Goal: Find specific page/section: Find specific page/section

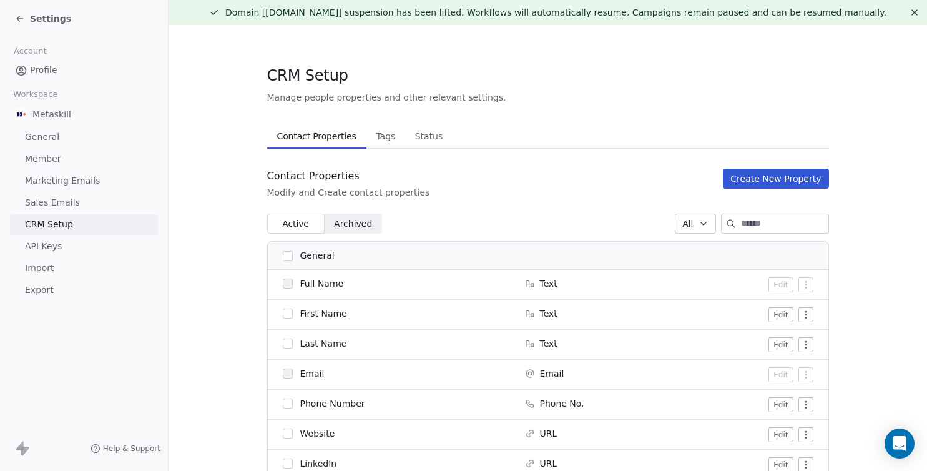
click at [61, 76] on link "Profile" at bounding box center [84, 70] width 148 height 21
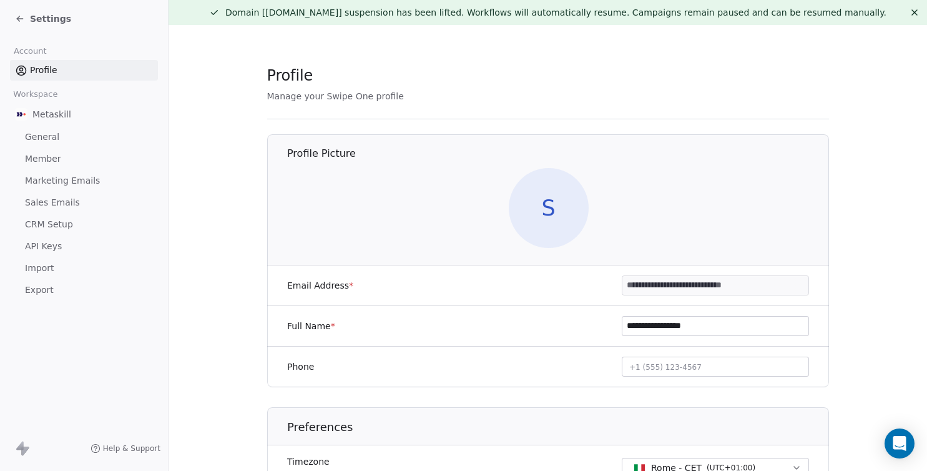
click at [62, 115] on span "Metaskill" at bounding box center [51, 114] width 39 height 12
click at [66, 119] on span "Metaskill" at bounding box center [51, 114] width 39 height 12
click at [56, 16] on span "Settings" at bounding box center [50, 18] width 41 height 12
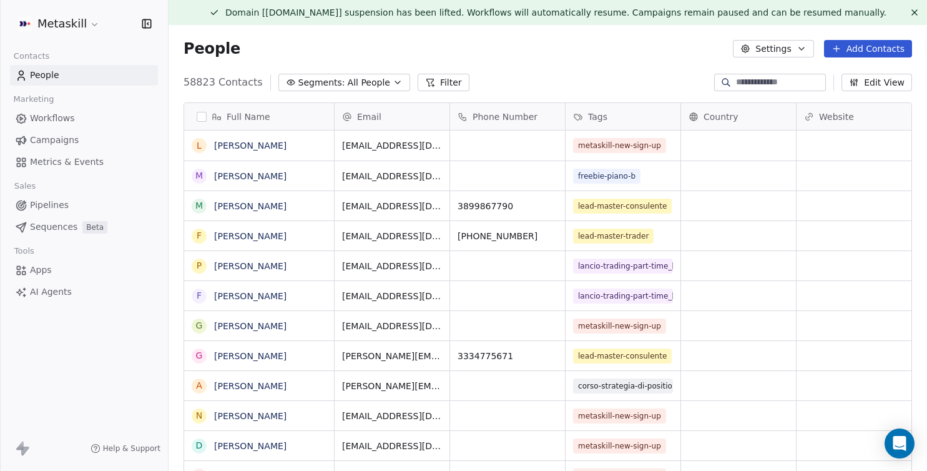
scroll to position [414, 758]
click at [742, 82] on input at bounding box center [779, 82] width 87 height 12
paste input "**********"
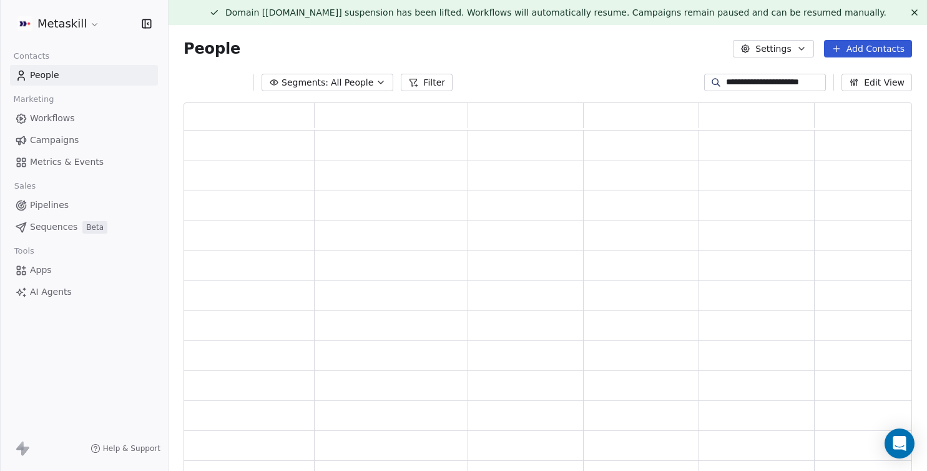
scroll to position [384, 728]
type input "**********"
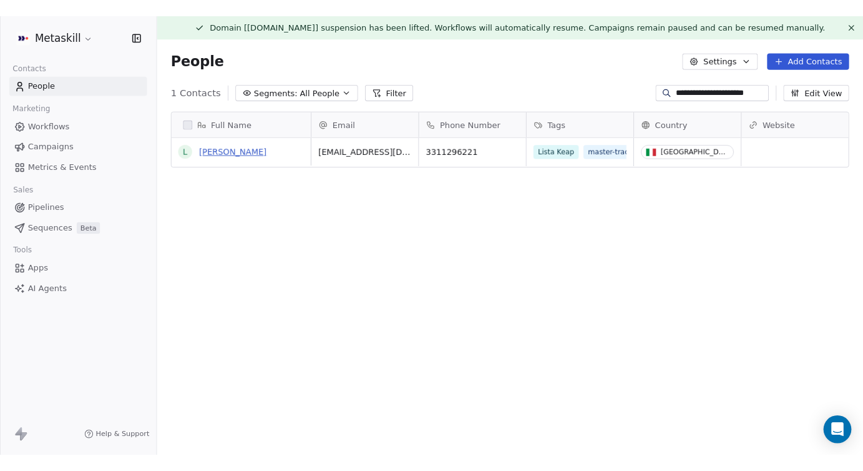
scroll to position [0, 0]
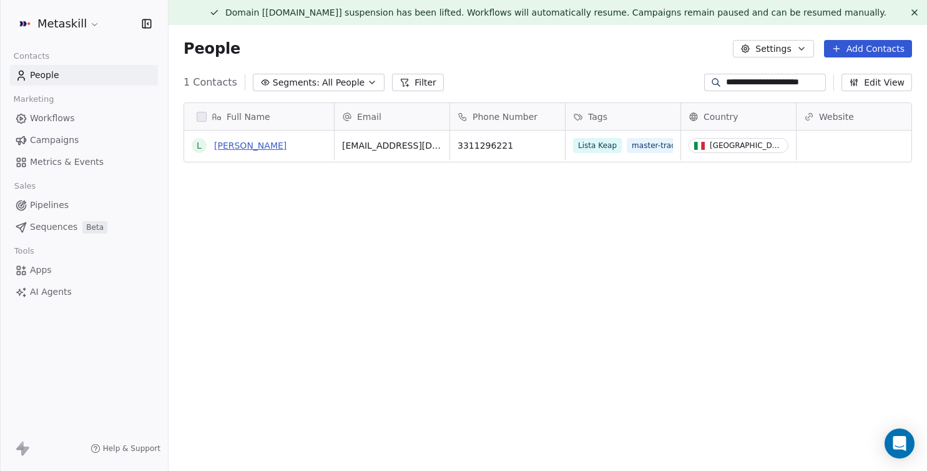
click at [263, 149] on link "[PERSON_NAME]" at bounding box center [250, 145] width 72 height 10
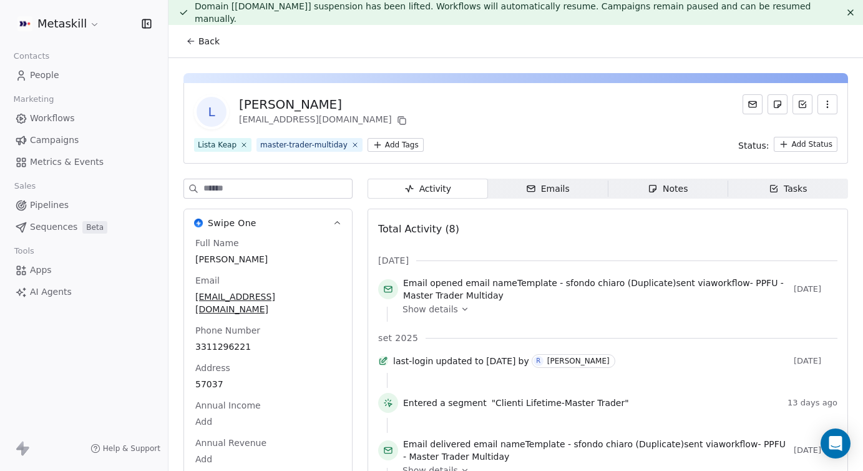
click at [408, 143] on html "Metaskill Contacts People Marketing Workflows Campaigns Metrics & Events Sales …" at bounding box center [431, 235] width 863 height 471
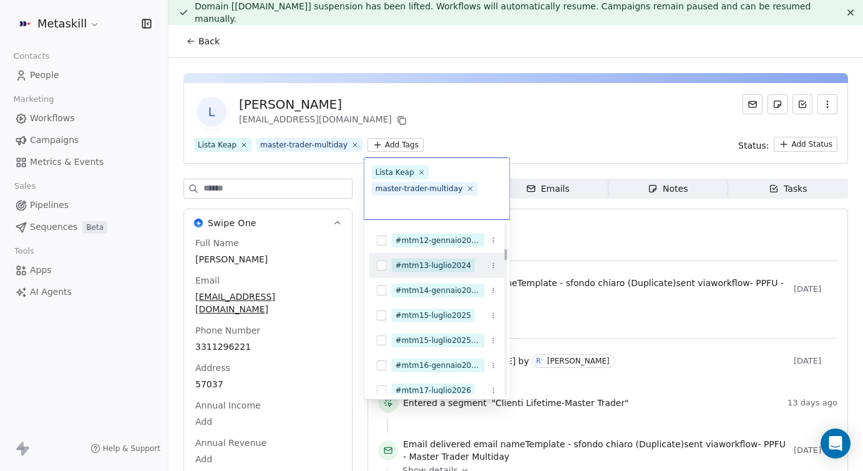
scroll to position [679, 0]
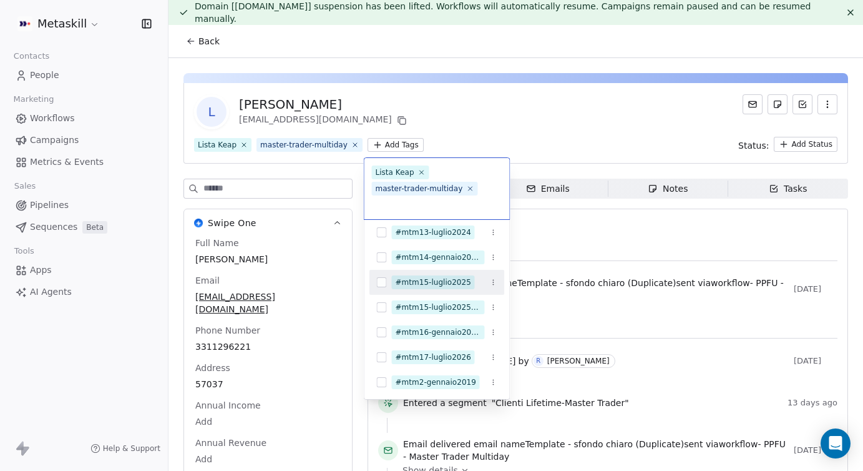
click at [428, 286] on div "#mtm15-luglio2025" at bounding box center [434, 282] width 76 height 11
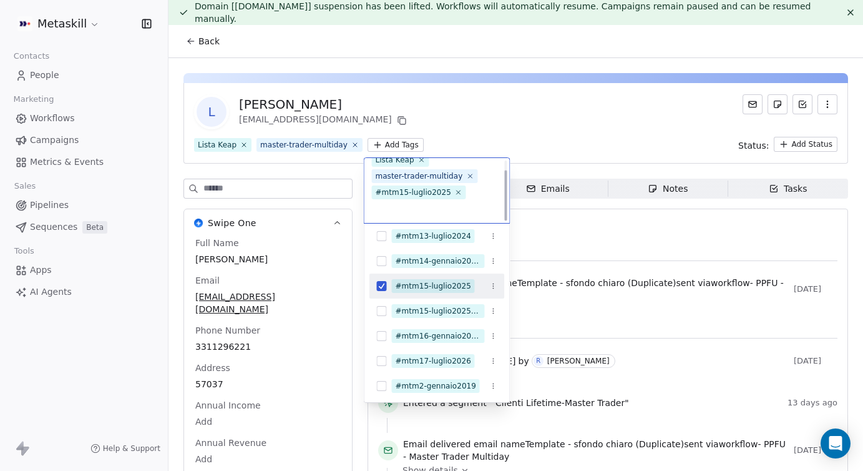
click at [513, 127] on html "Metaskill Contacts People Marketing Workflows Campaigns Metrics & Events Sales …" at bounding box center [431, 235] width 863 height 471
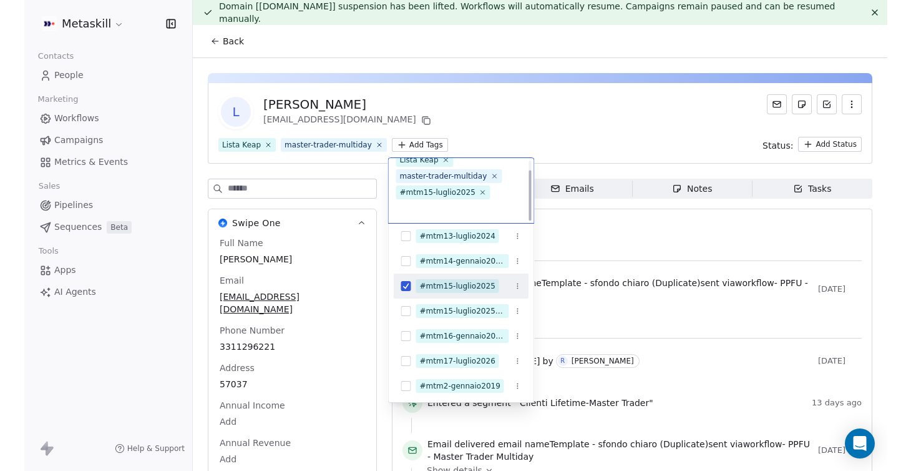
scroll to position [12, 0]
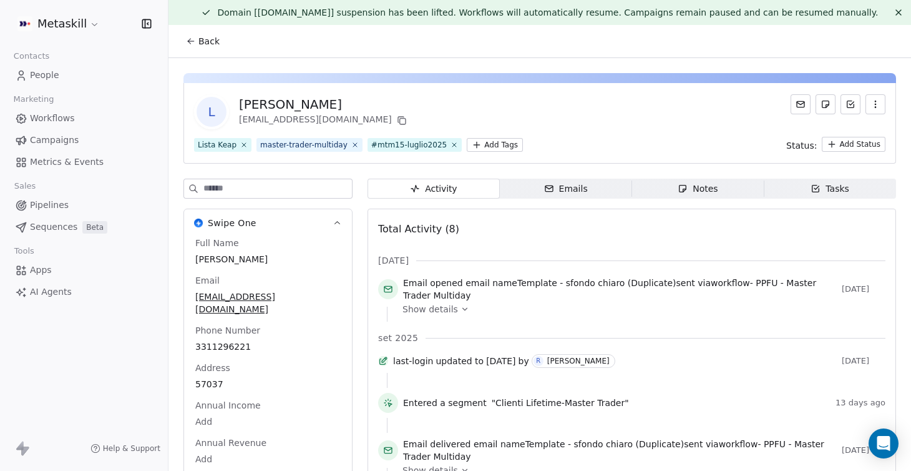
click at [214, 44] on span "Back" at bounding box center [208, 41] width 21 height 12
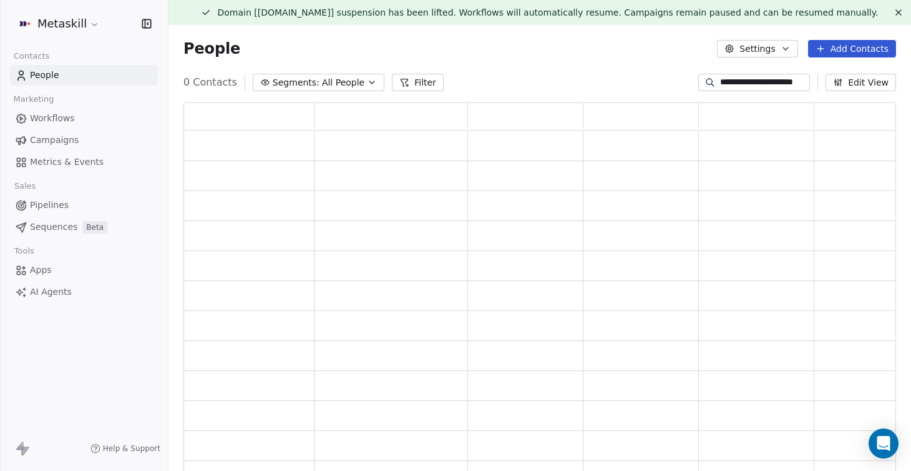
scroll to position [384, 713]
click at [764, 81] on input "**********" at bounding box center [763, 82] width 87 height 12
paste input
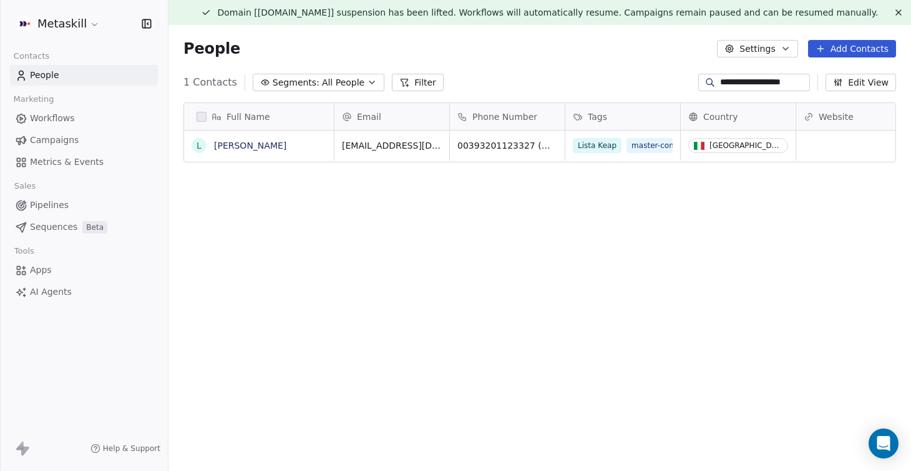
scroll to position [414, 743]
type input "**********"
click at [252, 144] on link "[PERSON_NAME]" at bounding box center [250, 145] width 72 height 10
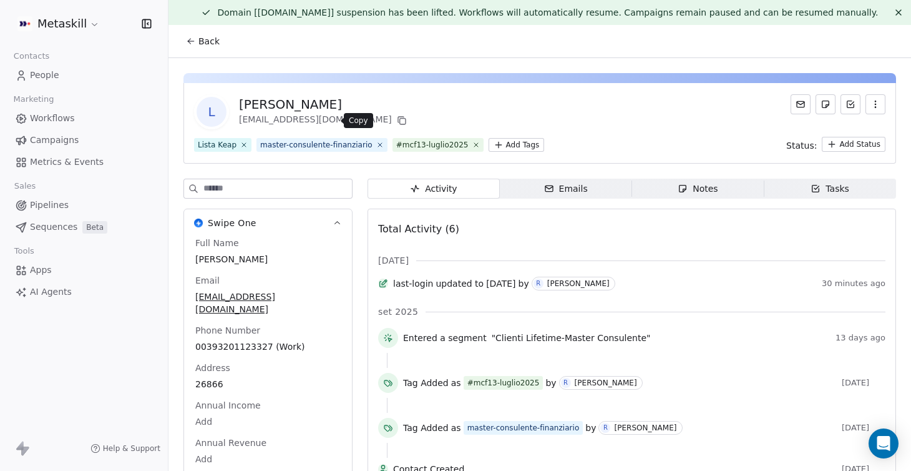
click at [394, 119] on button at bounding box center [401, 120] width 15 height 15
click at [522, 141] on html "Metaskill Contacts People Marketing Workflows Campaigns Metrics & Events Sales …" at bounding box center [455, 235] width 911 height 471
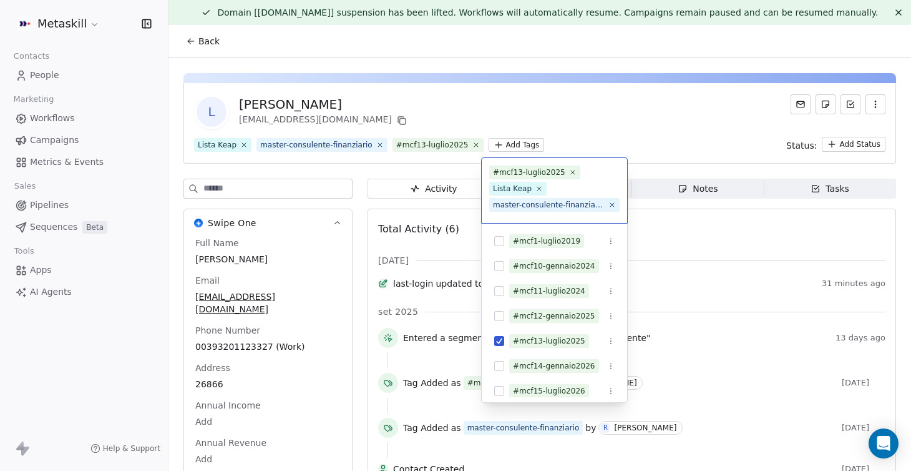
scroll to position [12, 0]
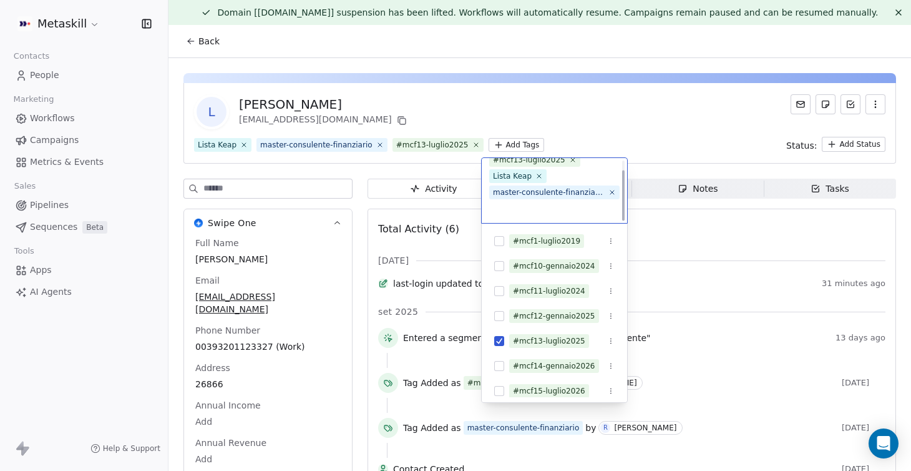
type input "*"
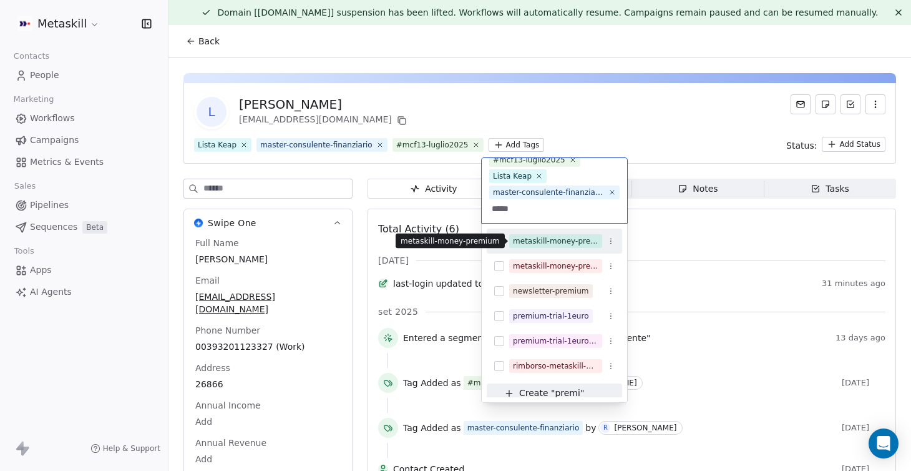
type input "*****"
click at [561, 235] on span "metaskill-money-premium" at bounding box center [555, 241] width 93 height 14
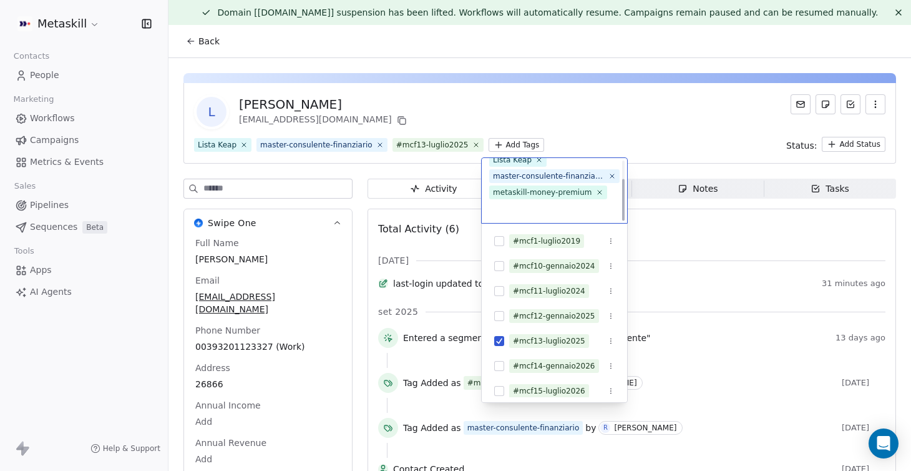
click at [569, 122] on html "Metaskill Contacts People Marketing Workflows Campaigns Metrics & Events Sales …" at bounding box center [455, 235] width 911 height 471
